Goal: Task Accomplishment & Management: Manage account settings

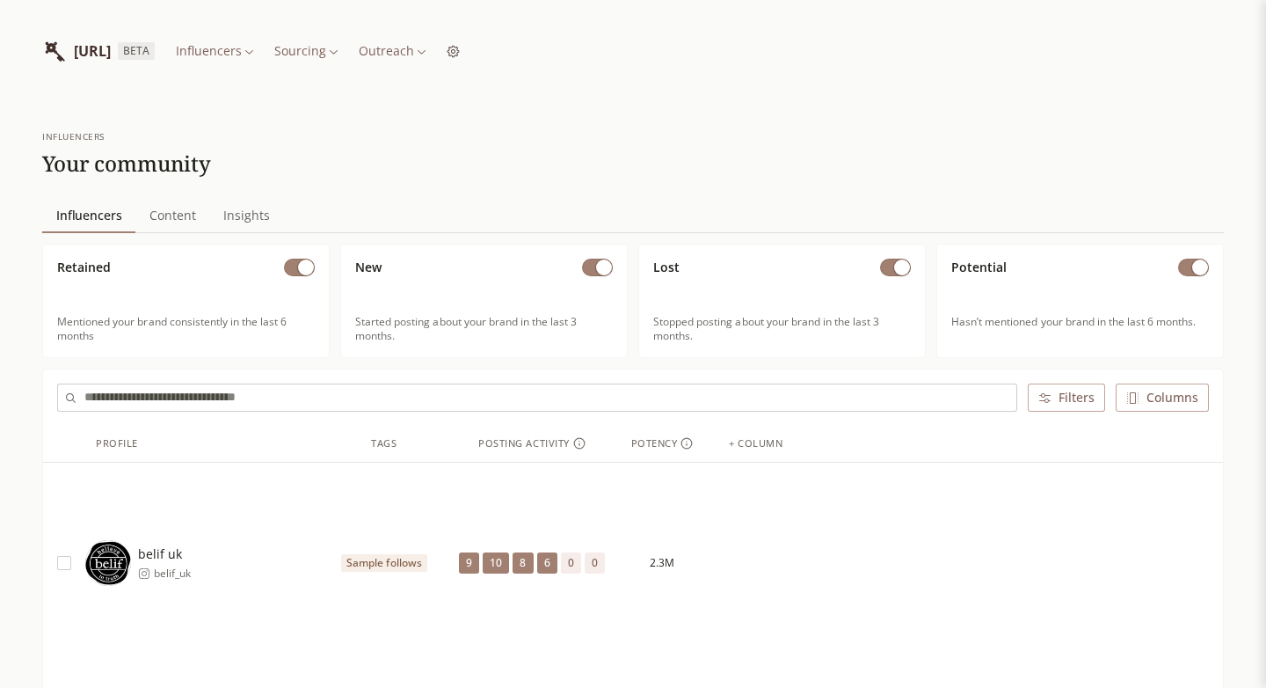
click at [460, 73] on div "[URL] BETA Influencers Sourcing Outreach" at bounding box center [251, 51] width 418 height 46
click at [460, 63] on div "[URL] BETA Influencers Sourcing Outreach" at bounding box center [251, 51] width 418 height 46
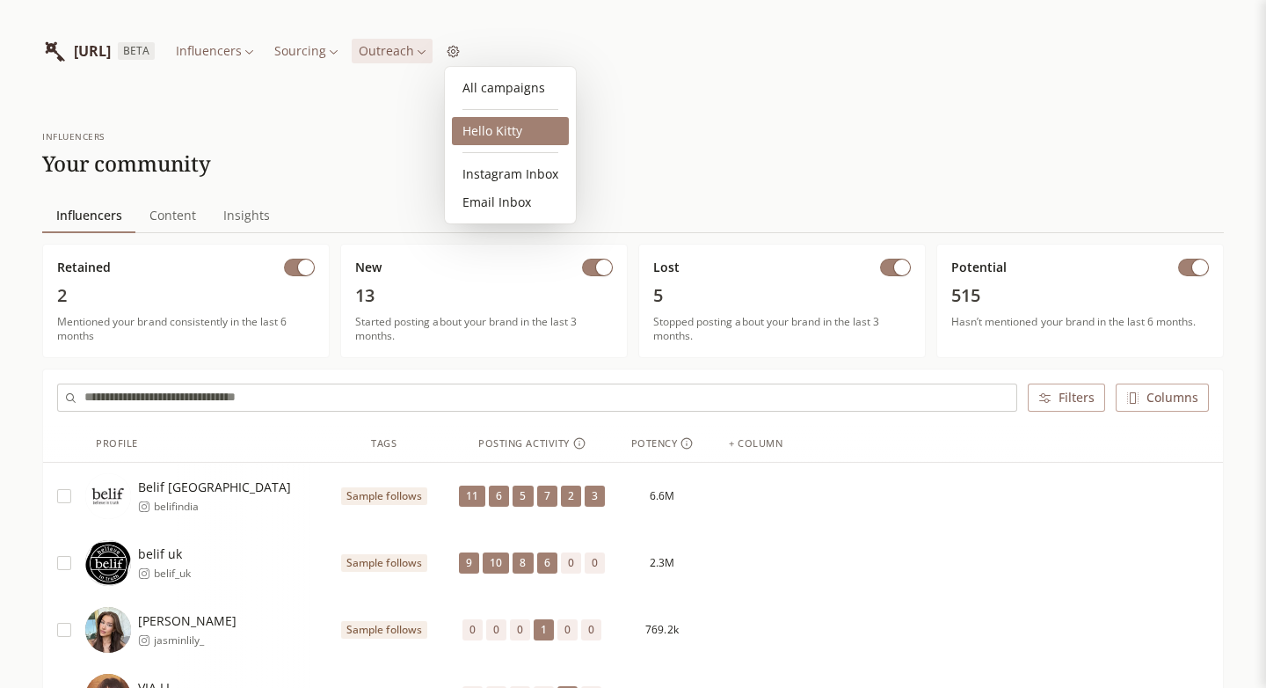
click at [508, 127] on link "Hello Kitty" at bounding box center [510, 131] width 117 height 28
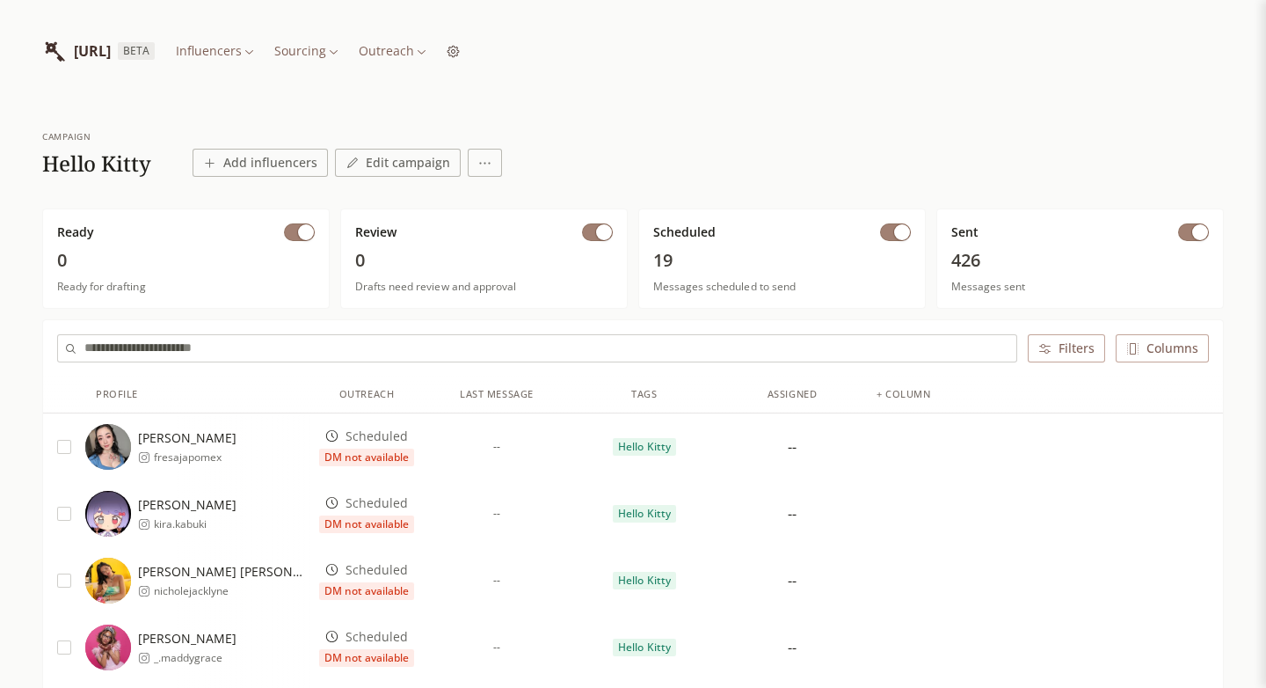
click at [971, 236] on span "Sent" at bounding box center [964, 232] width 27 height 18
copy span "Sent"
